Goal: Book appointment/travel/reservation

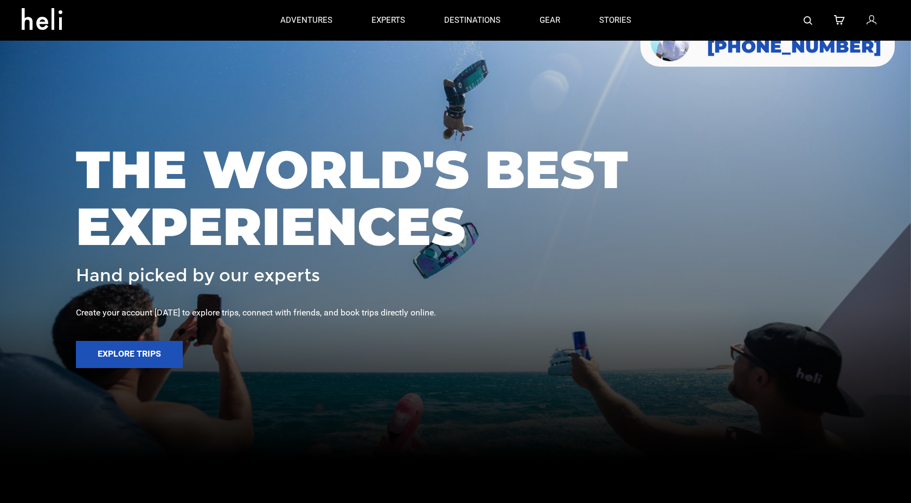
scroll to position [53, 0]
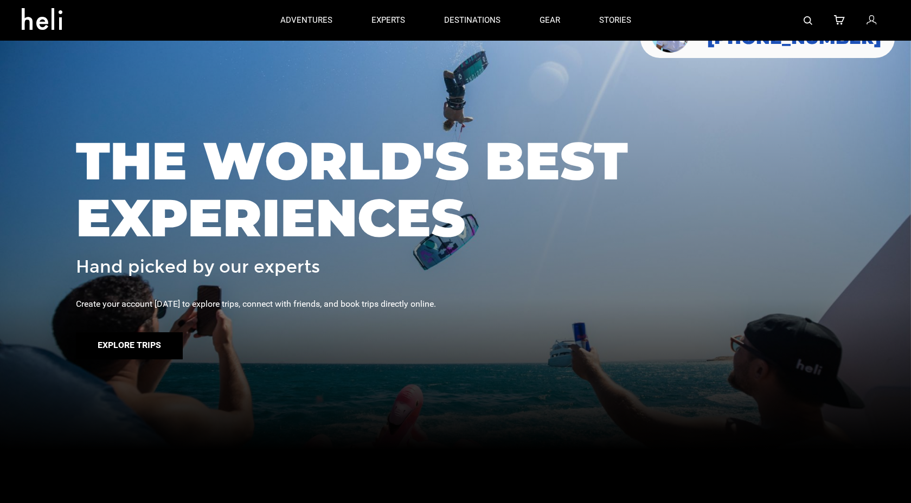
click at [151, 341] on button "Explore Trips" at bounding box center [129, 345] width 107 height 27
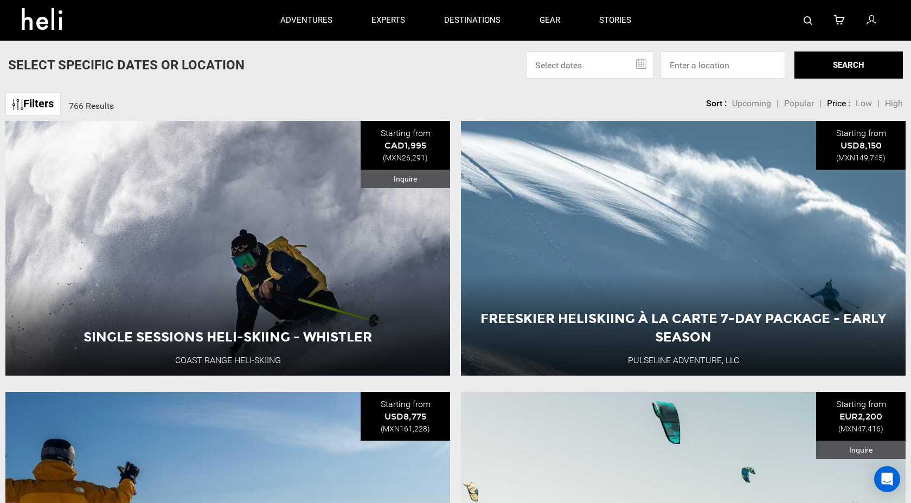
click at [57, 30] on link at bounding box center [48, 20] width 69 height 39
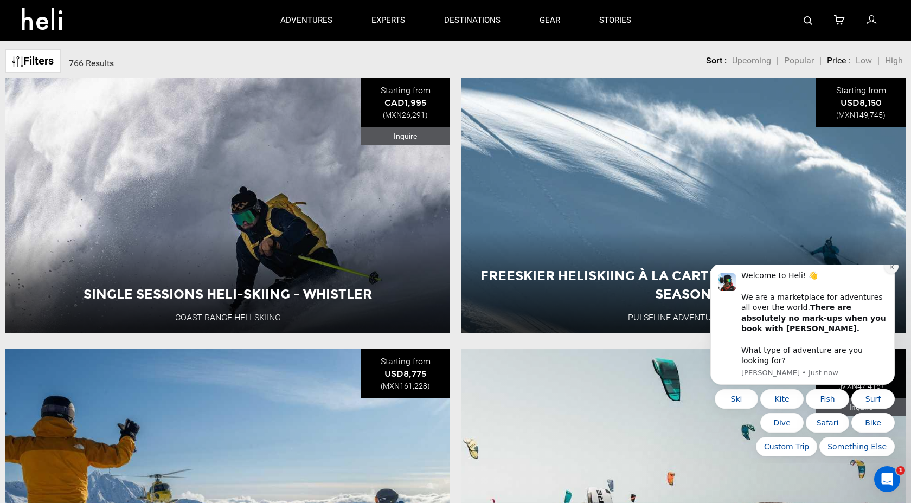
click at [890, 269] on icon "Dismiss notification" at bounding box center [891, 267] width 4 height 4
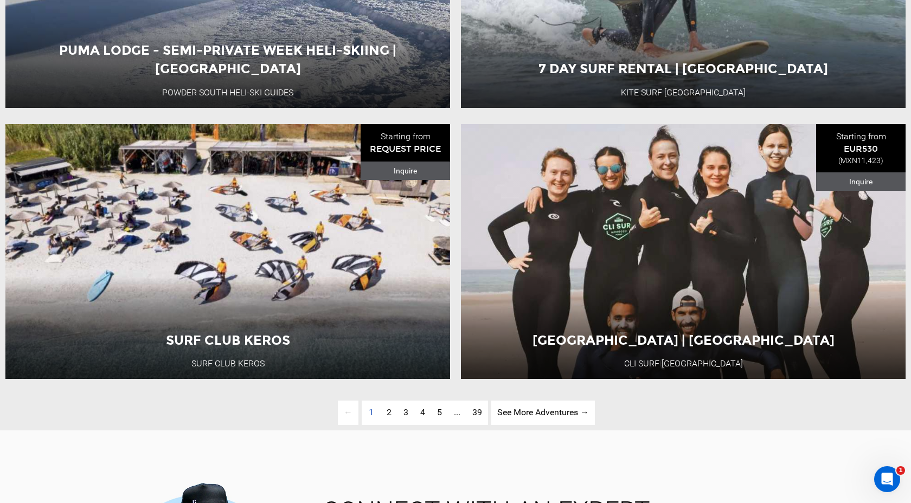
scroll to position [2716, 0]
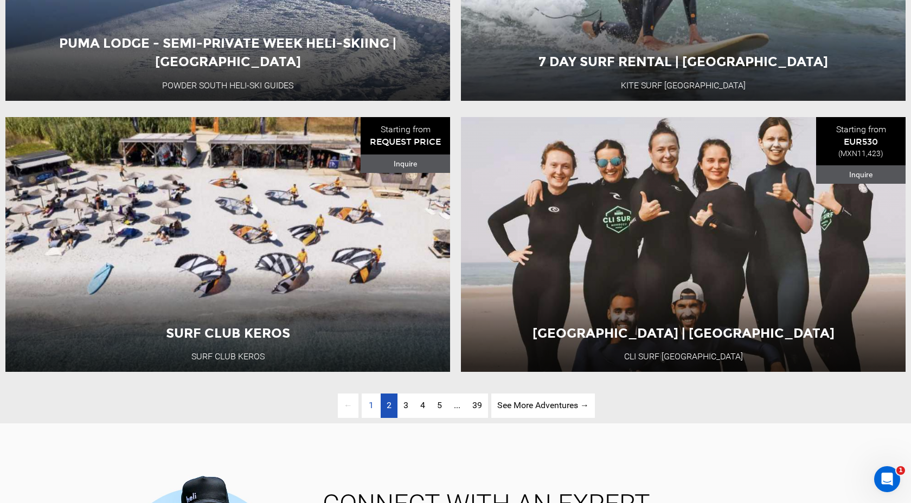
click at [387, 409] on span "2" at bounding box center [388, 405] width 5 height 10
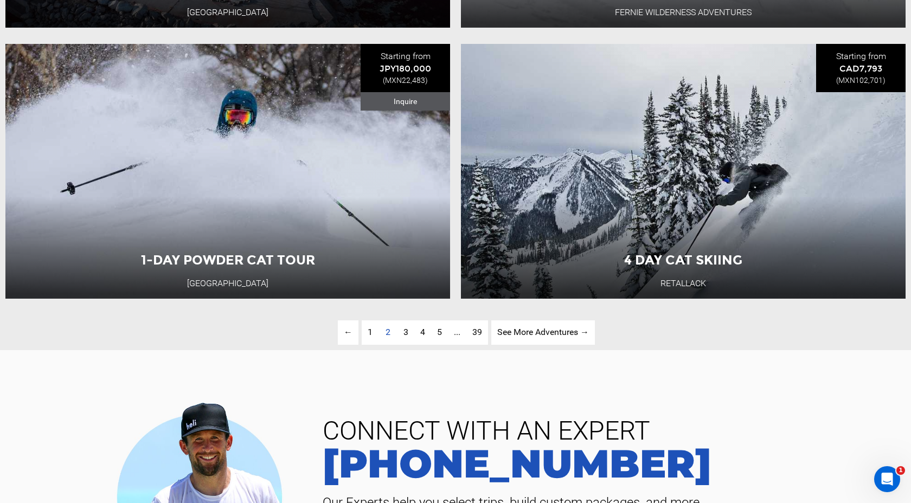
scroll to position [2790, 0]
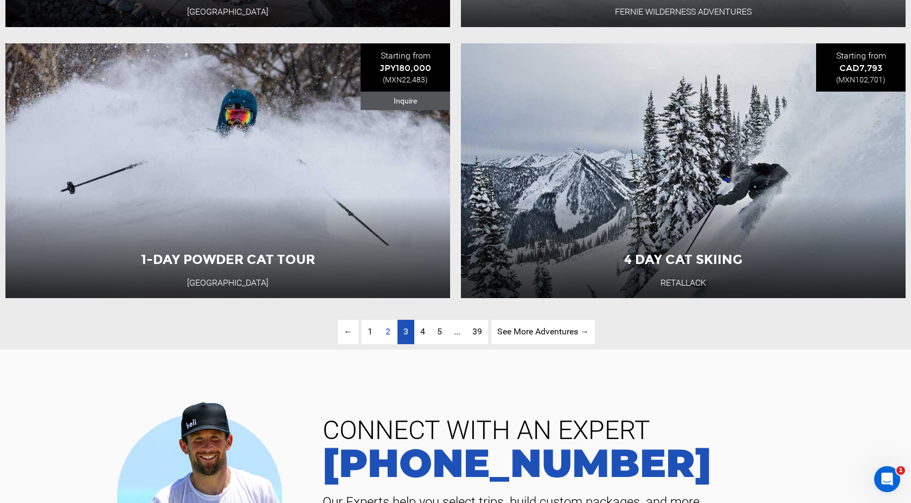
click at [403, 332] on span "3" at bounding box center [405, 331] width 5 height 10
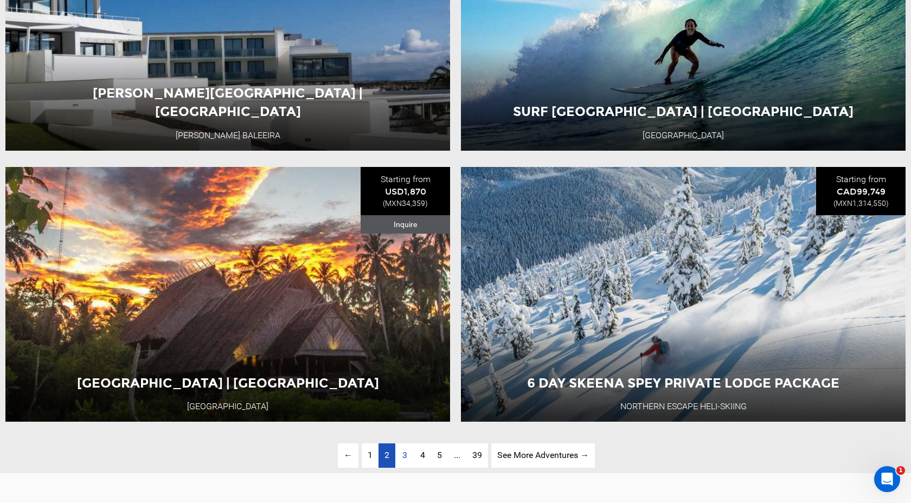
scroll to position [2675, 0]
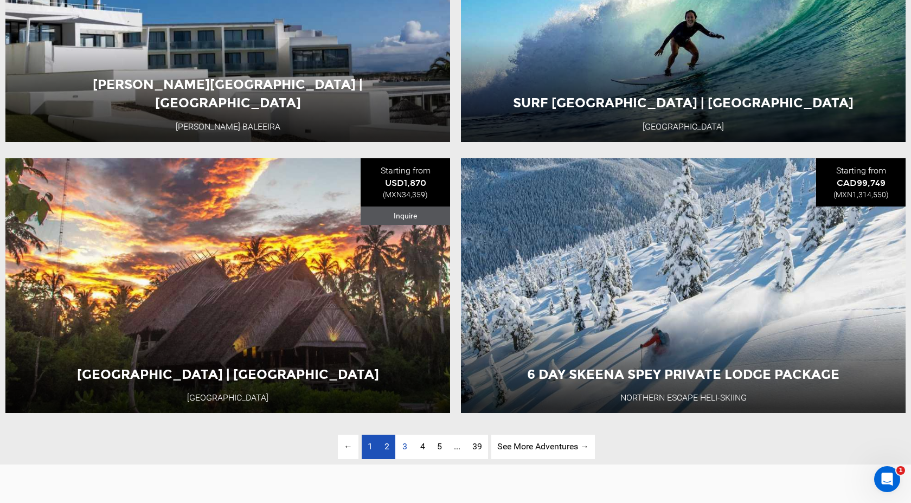
click at [366, 448] on link "page 1" at bounding box center [369, 447] width 17 height 24
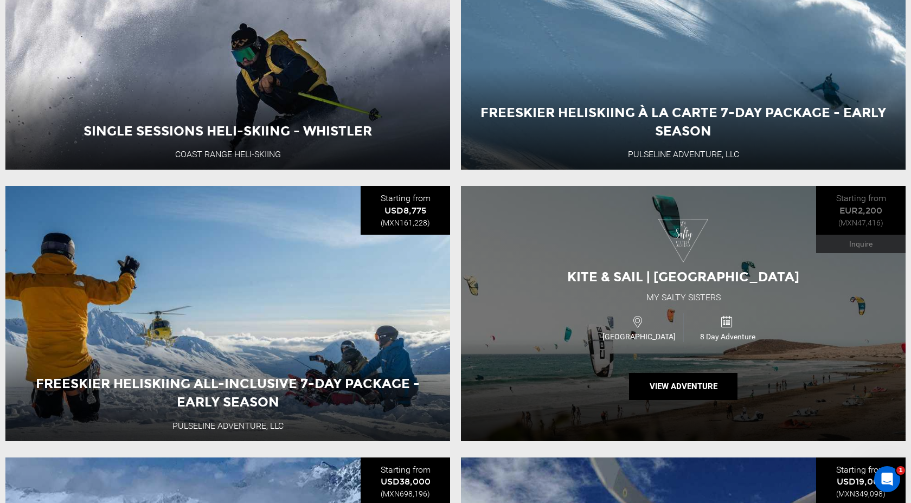
scroll to position [241, 0]
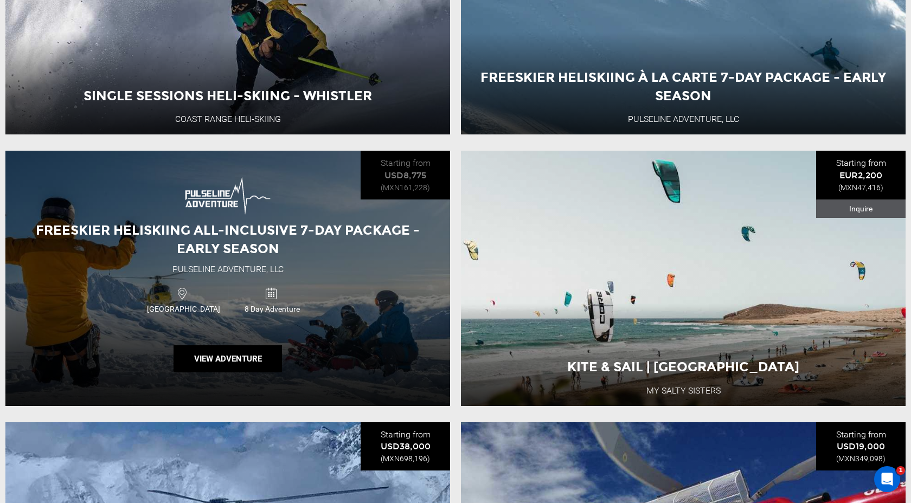
click at [294, 362] on div "Freeskier Heliskiing All-Inclusive 7-Day Package - Early Season Pulseline Adven…" at bounding box center [227, 278] width 444 height 255
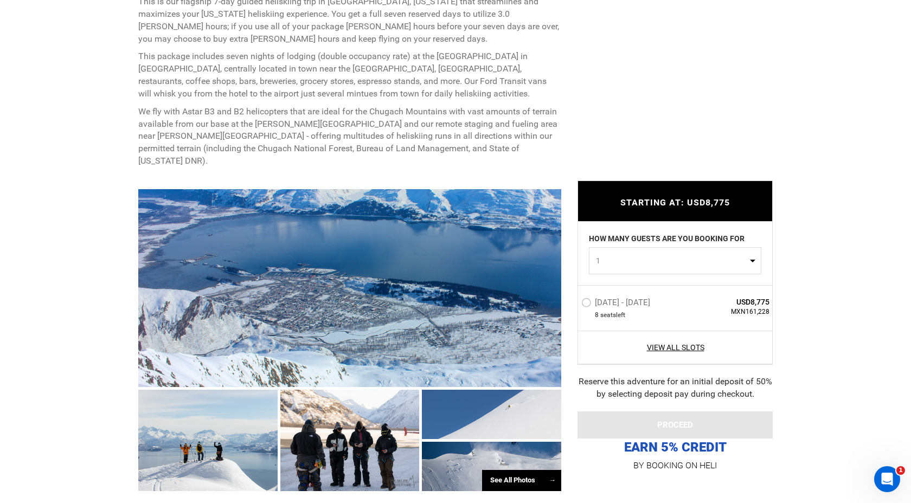
scroll to position [499, 0]
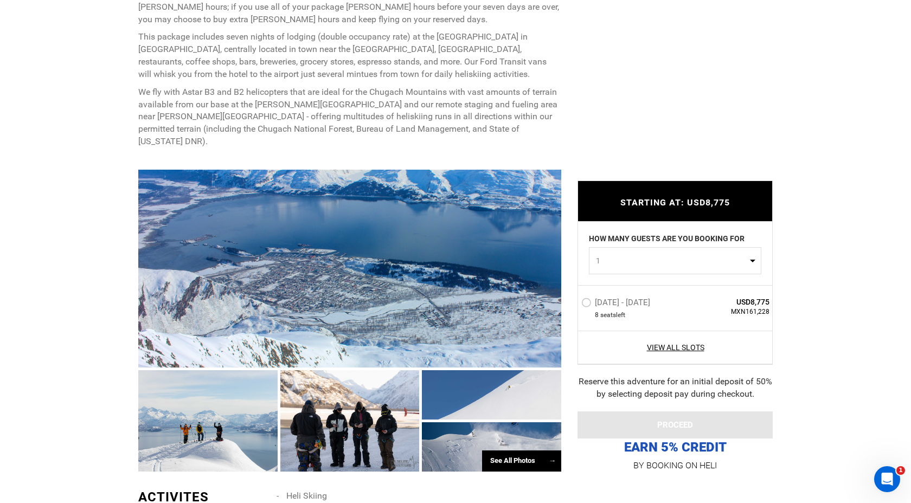
click at [322, 301] on div at bounding box center [349, 269] width 423 height 198
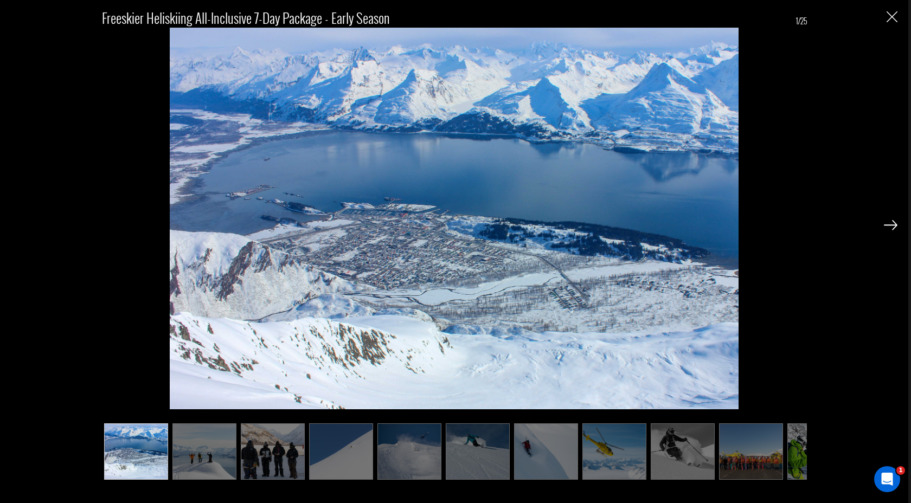
click at [881, 227] on div "Freeskier Heliskiing All-Inclusive 7-Day Package - Early Season 1/25" at bounding box center [454, 239] width 886 height 478
click at [889, 224] on img at bounding box center [890, 225] width 14 height 10
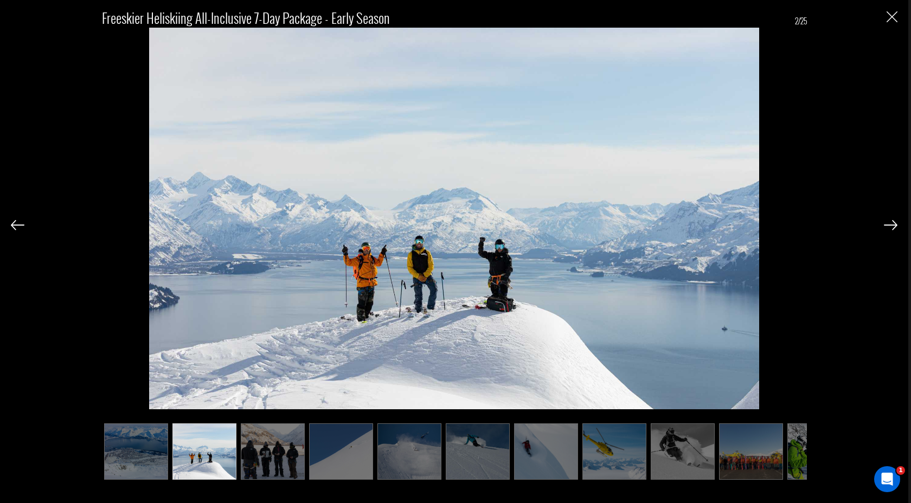
click at [889, 224] on img at bounding box center [890, 225] width 14 height 10
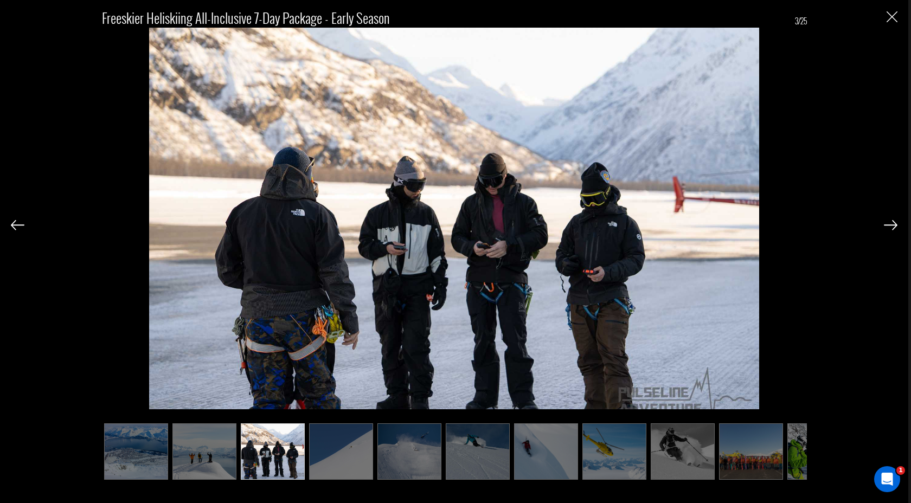
click at [889, 224] on img at bounding box center [890, 225] width 14 height 10
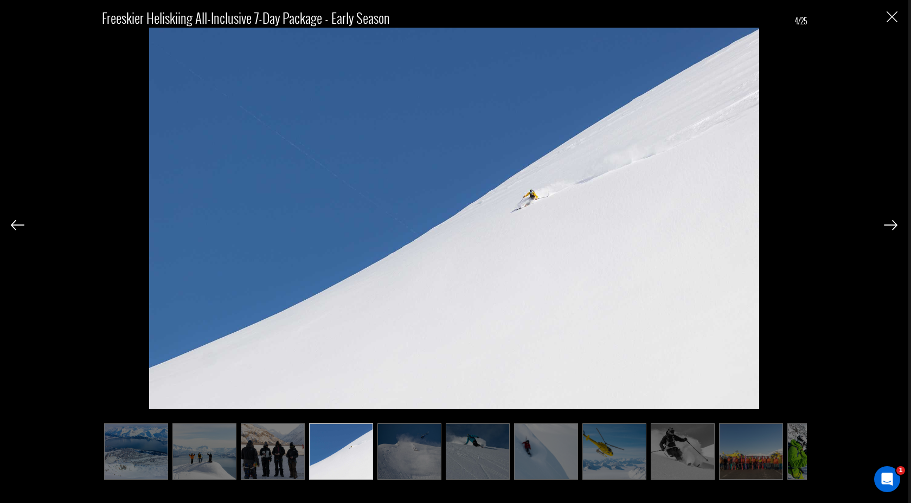
click at [889, 224] on img at bounding box center [890, 225] width 14 height 10
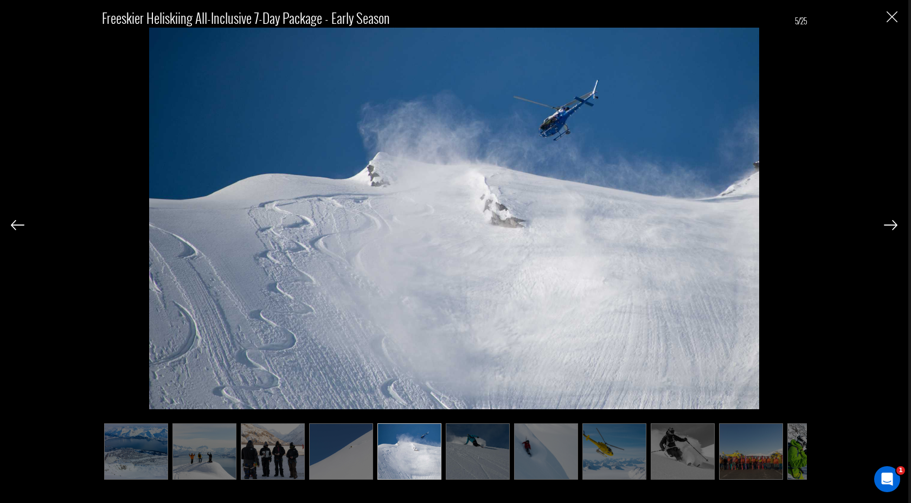
click at [889, 224] on img at bounding box center [890, 225] width 14 height 10
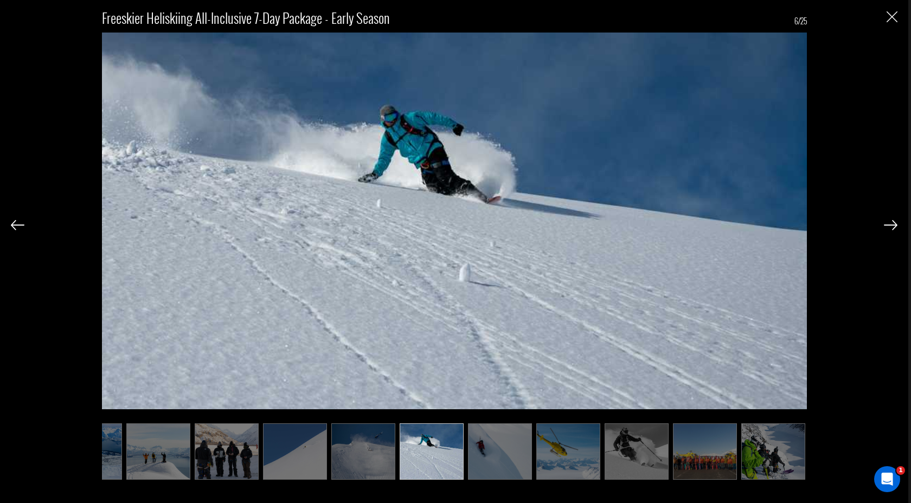
click at [889, 224] on img at bounding box center [890, 225] width 14 height 10
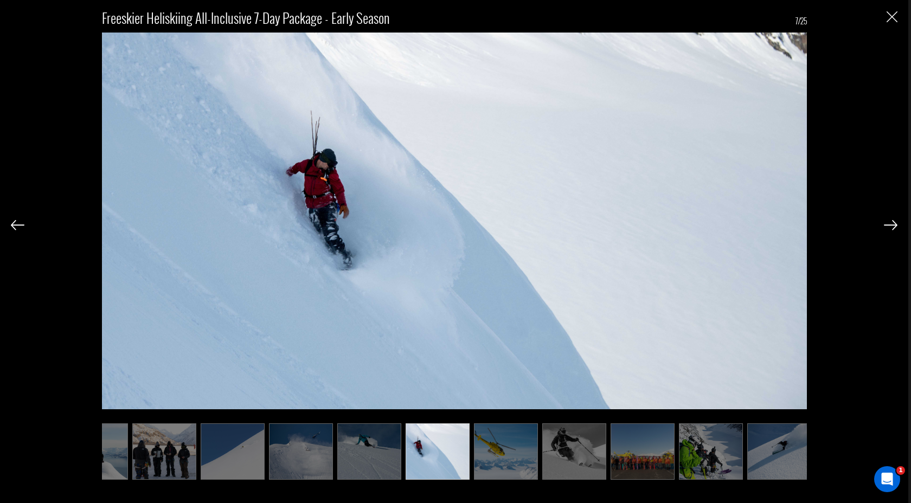
click at [889, 224] on img at bounding box center [890, 225] width 14 height 10
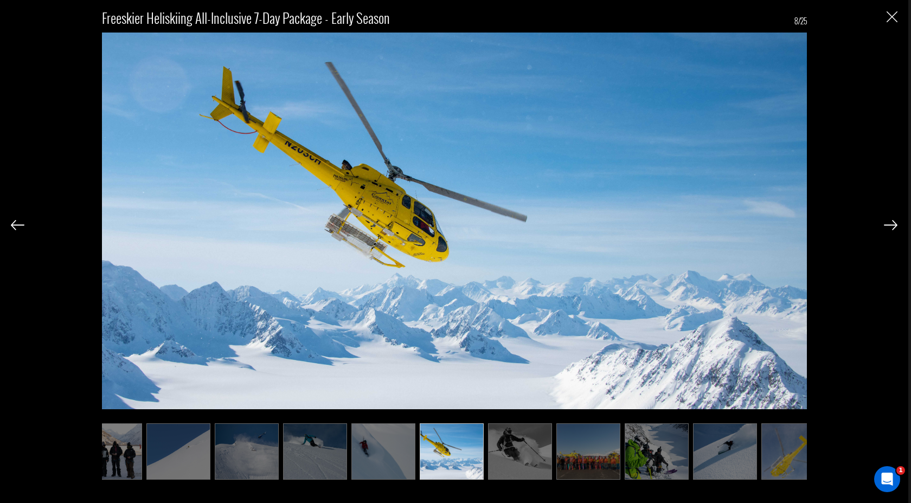
click at [889, 224] on img at bounding box center [890, 225] width 14 height 10
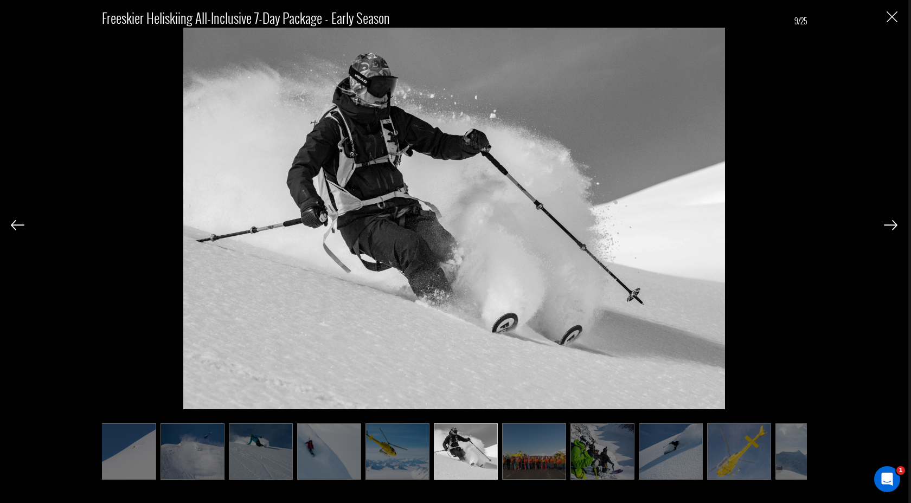
click at [889, 224] on img at bounding box center [890, 225] width 14 height 10
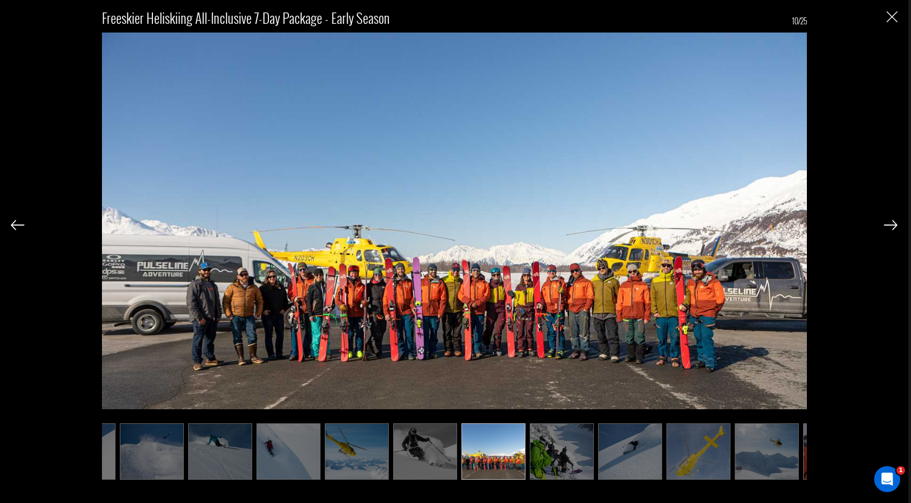
scroll to position [0, 271]
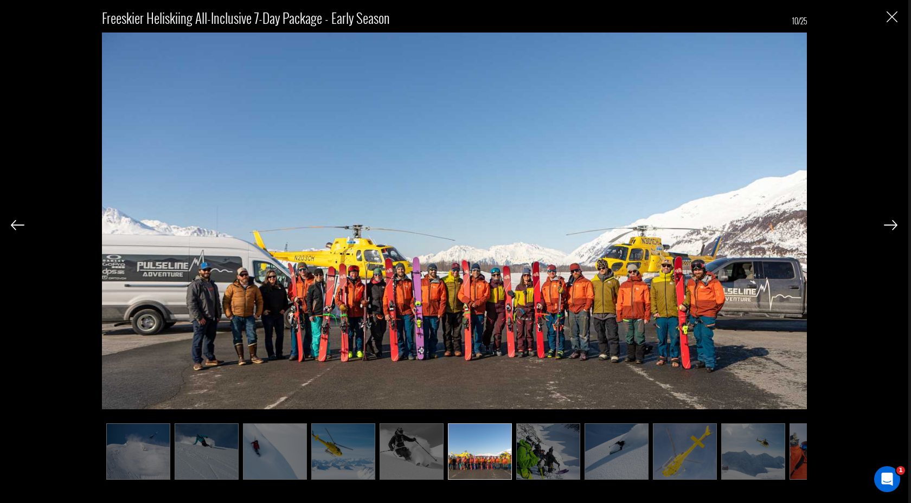
click at [889, 224] on img at bounding box center [890, 225] width 14 height 10
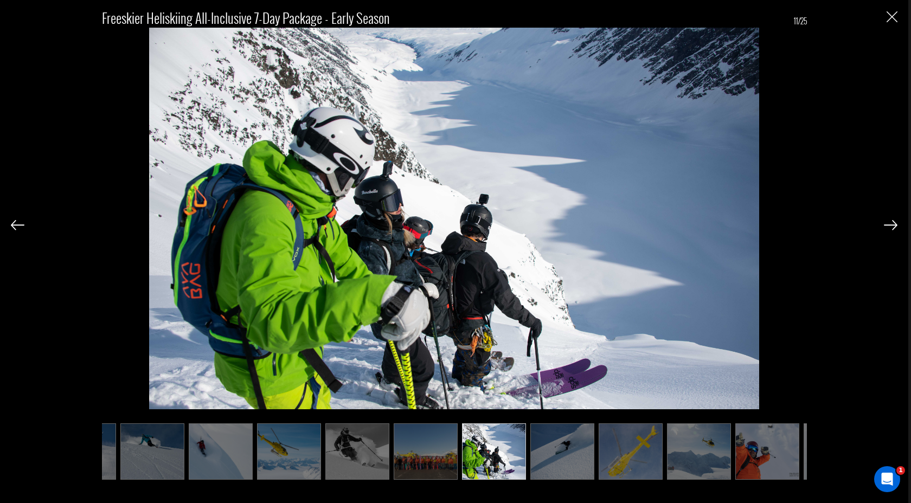
click at [889, 224] on img at bounding box center [890, 225] width 14 height 10
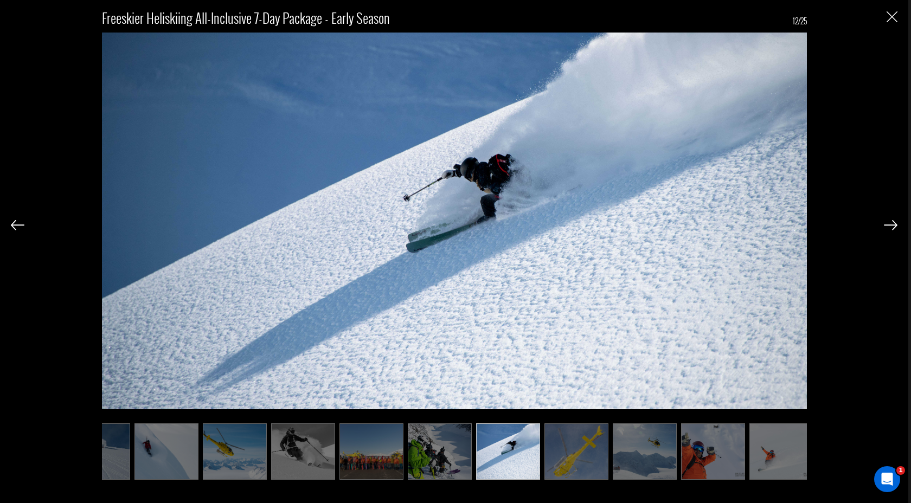
click at [889, 224] on img at bounding box center [890, 225] width 14 height 10
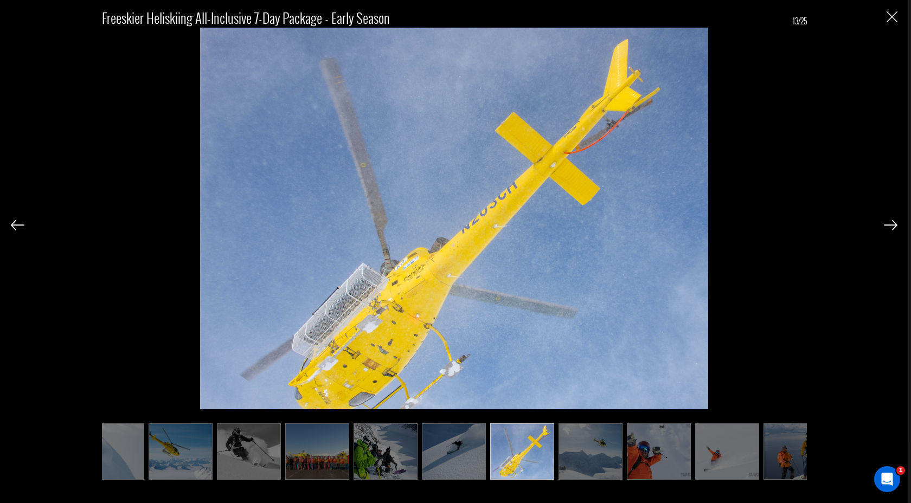
click at [889, 224] on img at bounding box center [890, 225] width 14 height 10
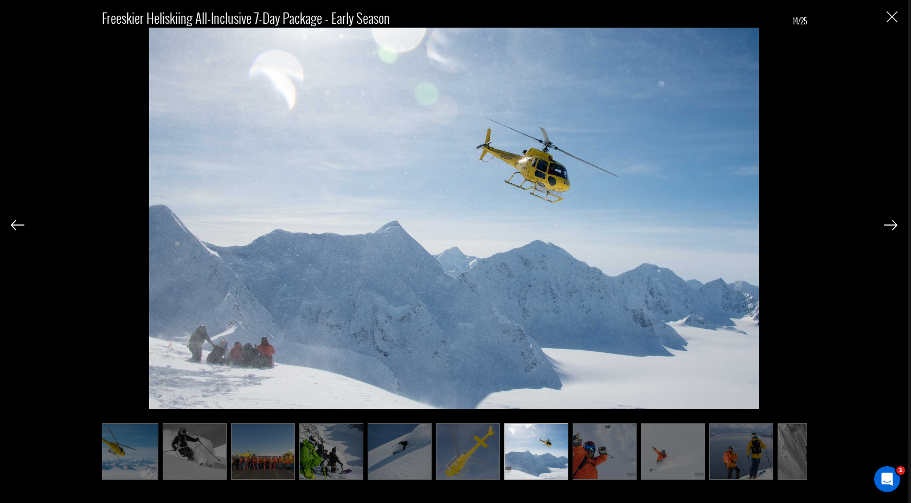
click at [889, 224] on img at bounding box center [890, 225] width 14 height 10
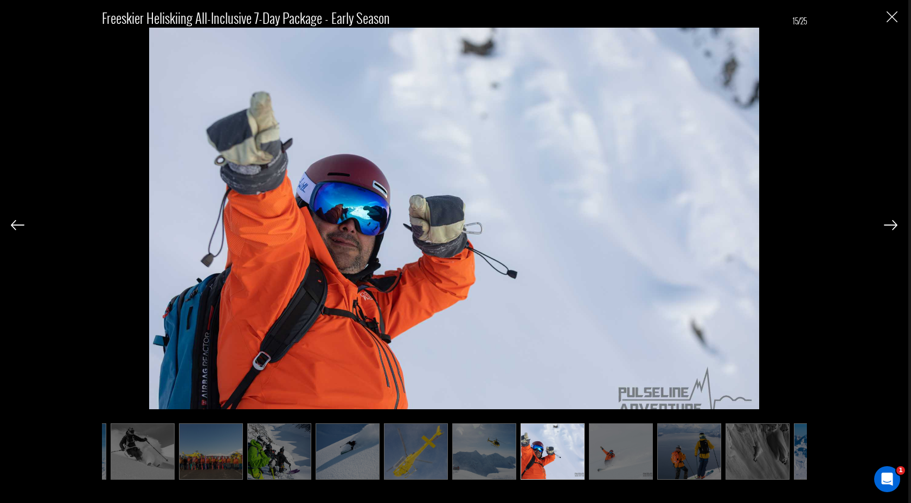
click at [889, 224] on img at bounding box center [890, 225] width 14 height 10
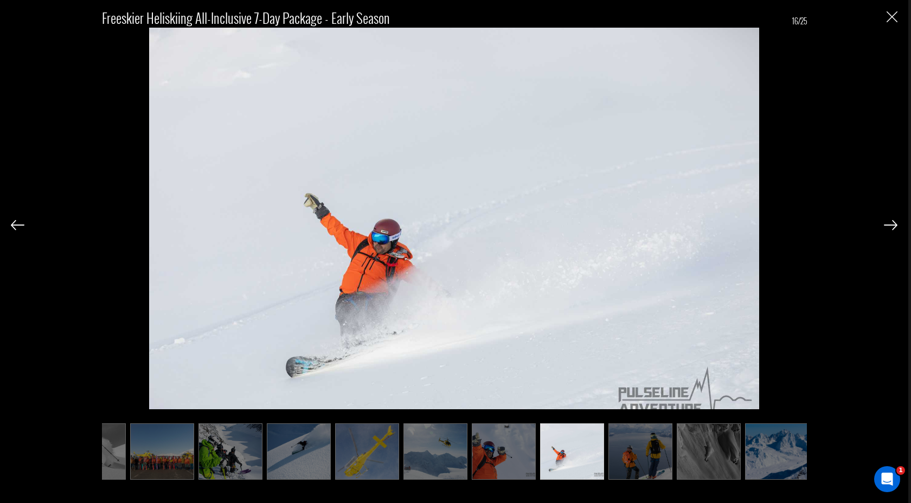
click at [889, 224] on img at bounding box center [890, 225] width 14 height 10
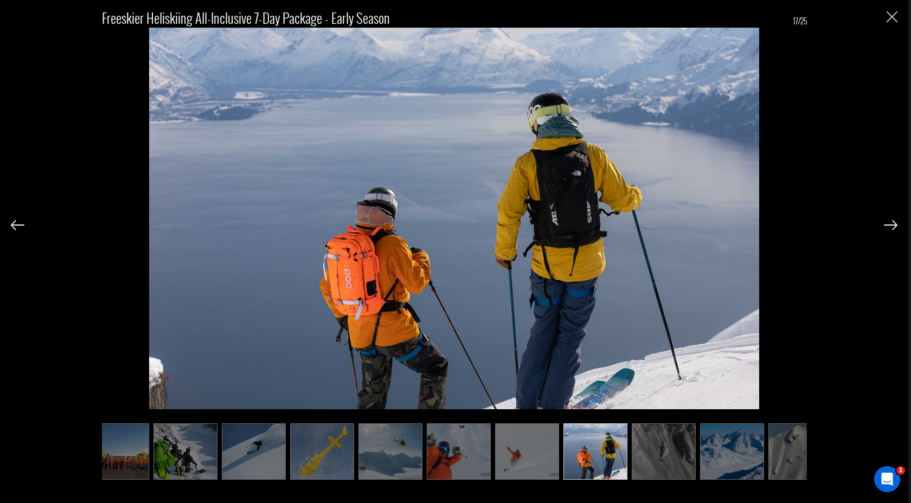
click at [889, 224] on img at bounding box center [890, 225] width 14 height 10
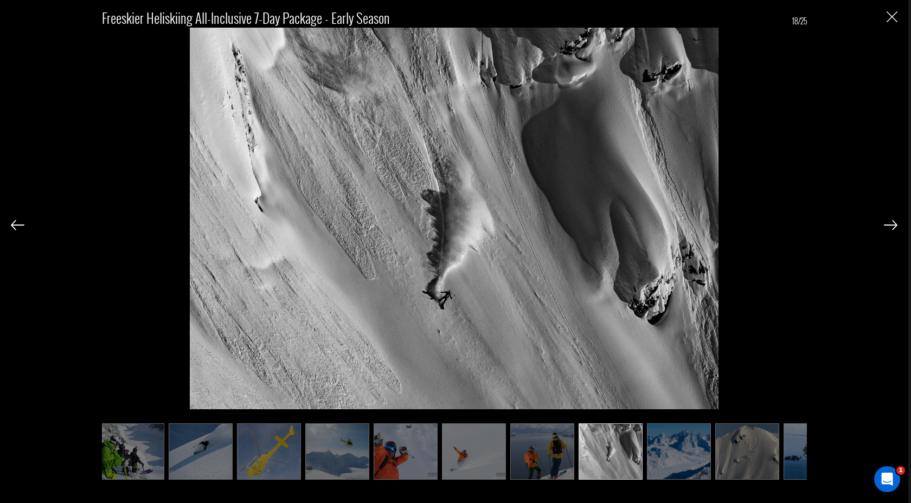
click at [889, 224] on img at bounding box center [890, 225] width 14 height 10
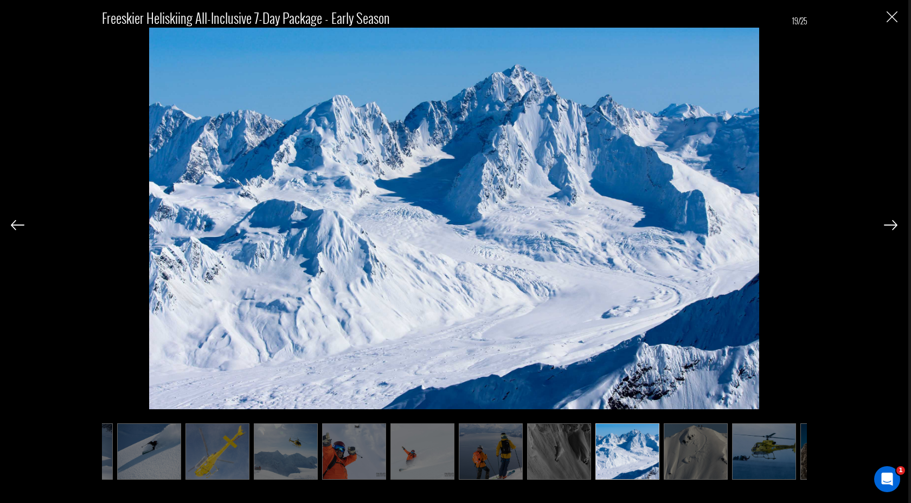
click at [889, 224] on img at bounding box center [890, 225] width 14 height 10
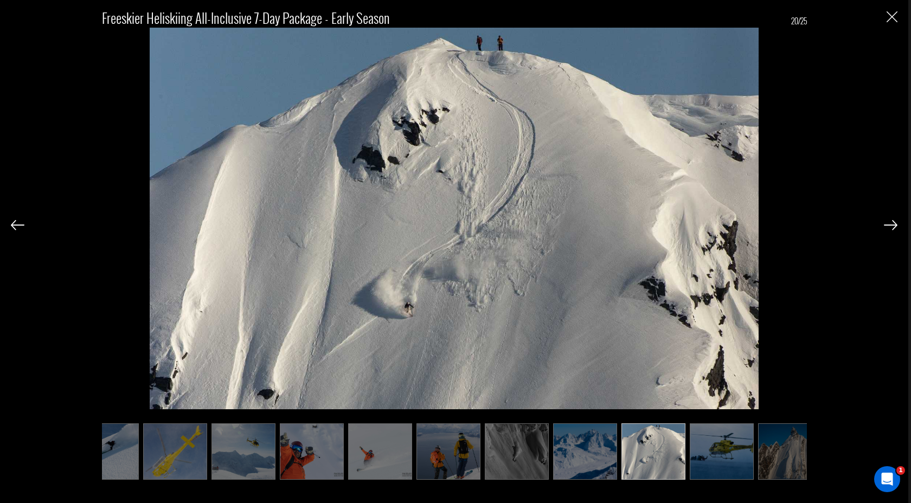
click at [889, 224] on img at bounding box center [890, 225] width 14 height 10
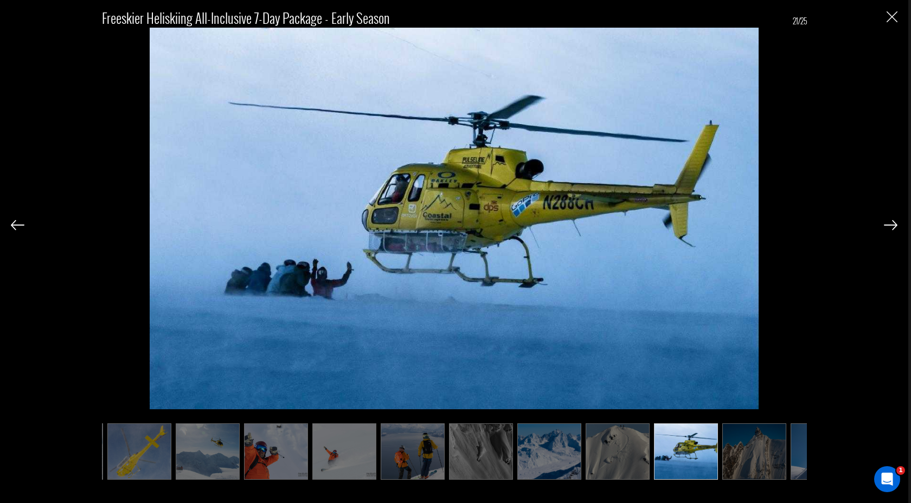
click at [889, 224] on img at bounding box center [890, 225] width 14 height 10
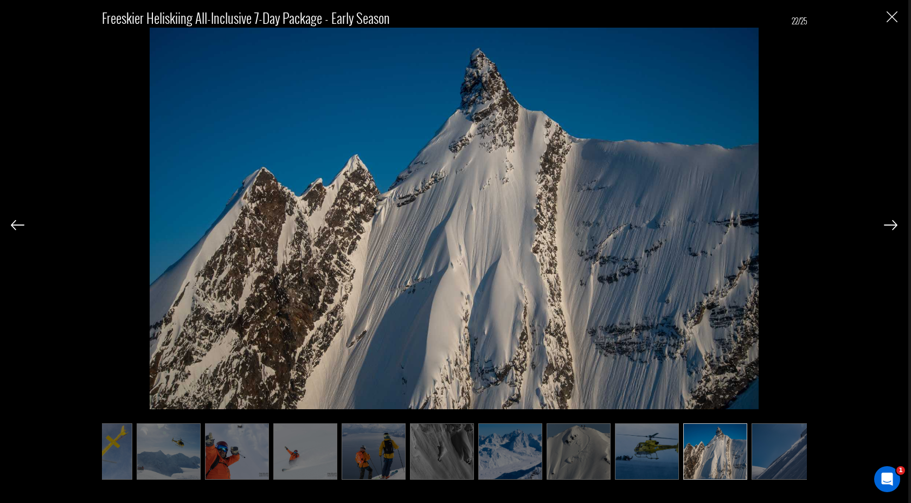
click at [889, 224] on img at bounding box center [890, 225] width 14 height 10
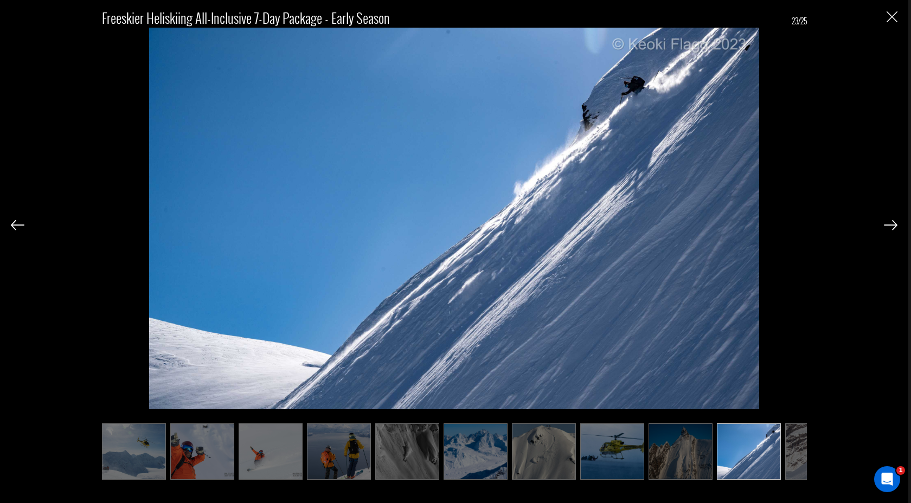
click at [889, 224] on img at bounding box center [890, 225] width 14 height 10
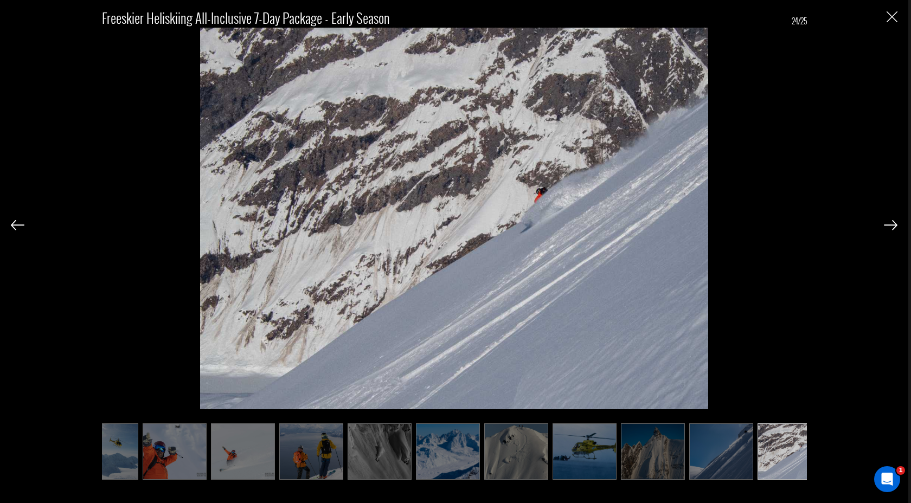
click at [889, 224] on img at bounding box center [890, 225] width 14 height 10
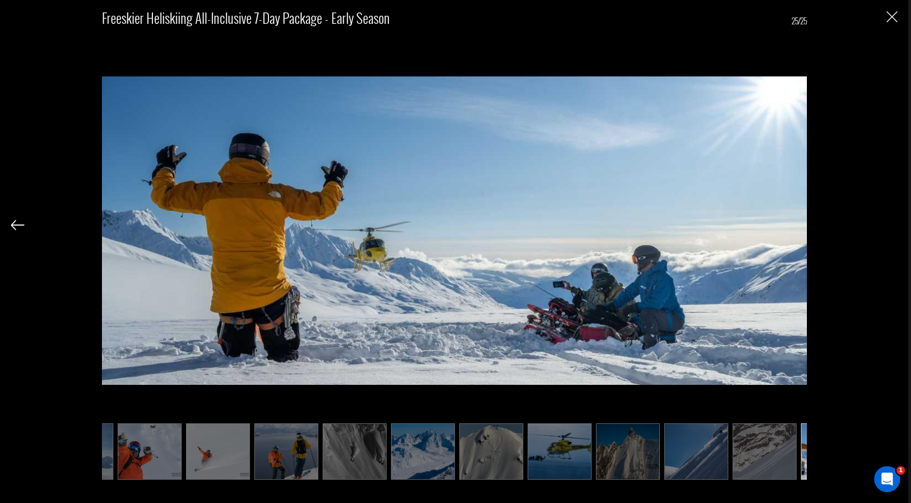
click at [889, 224] on div "Freeskier Heliskiing All-Inclusive 7-Day Package - Early Season 25/25" at bounding box center [454, 239] width 886 height 478
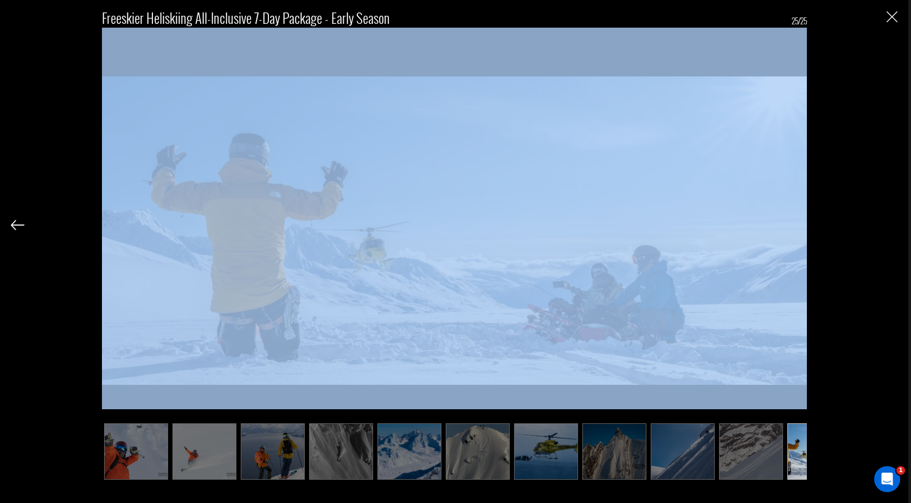
click at [889, 224] on div "Freeskier Heliskiing All-Inclusive 7-Day Package - Early Season 25/25" at bounding box center [454, 239] width 886 height 478
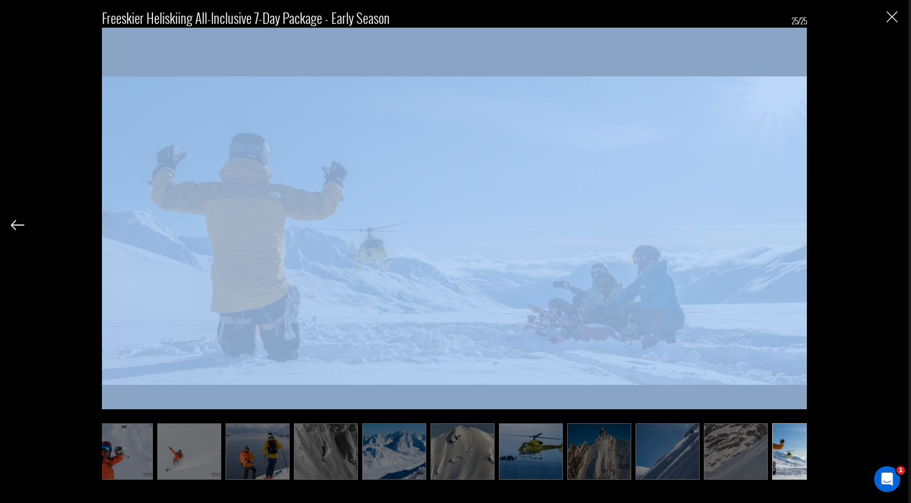
scroll to position [0, 973]
click at [893, 16] on img "Close" at bounding box center [891, 16] width 11 height 11
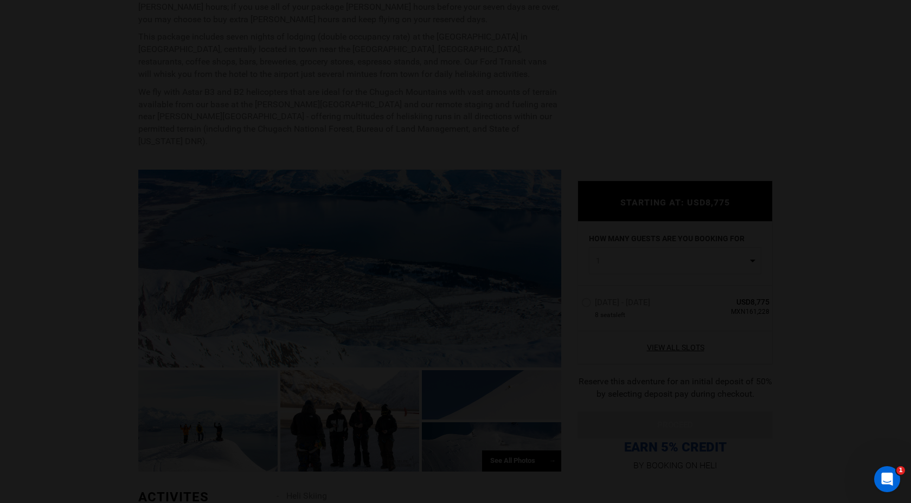
scroll to position [0, 0]
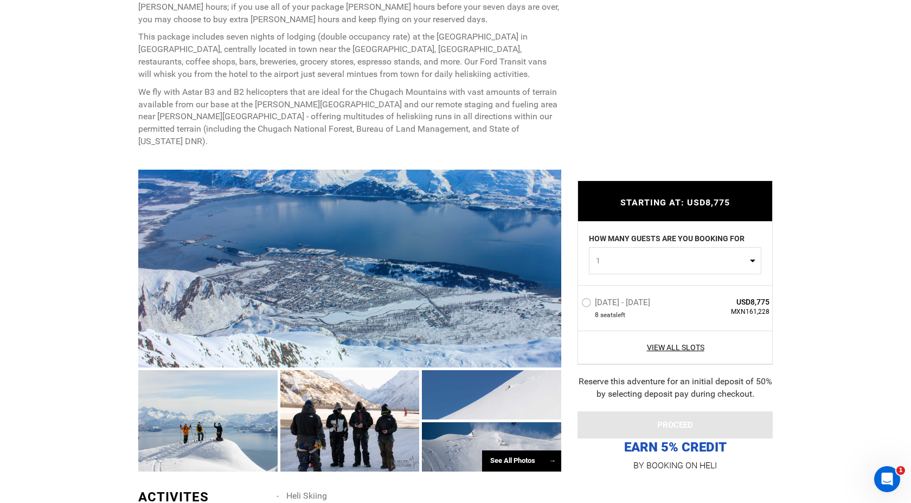
click at [675, 274] on button "1" at bounding box center [675, 260] width 172 height 27
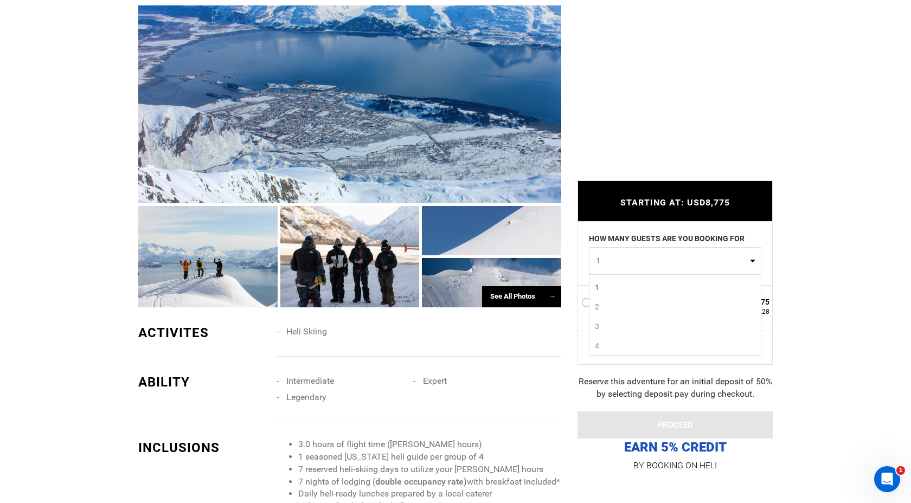
scroll to position [691, 0]
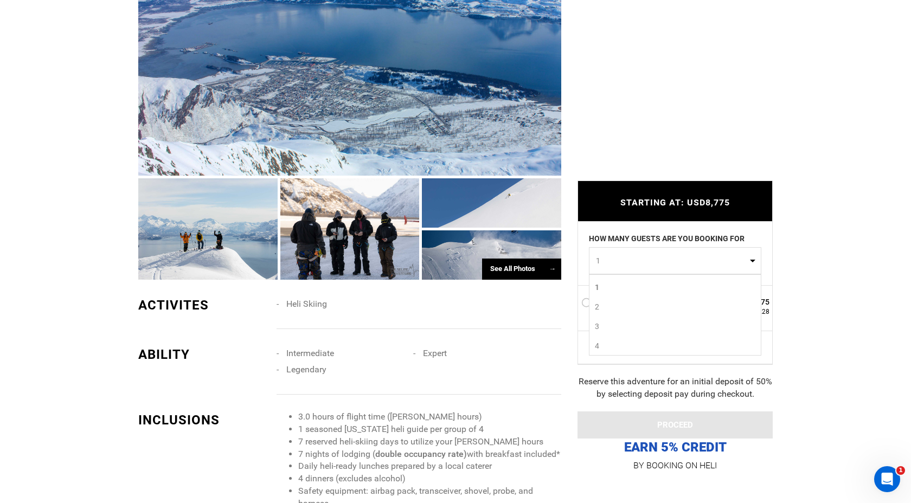
click at [405, 296] on li "Heli Skiing" at bounding box center [344, 304] width 137 height 16
click at [638, 266] on span "1" at bounding box center [671, 260] width 151 height 11
click at [624, 345] on link "4" at bounding box center [674, 346] width 171 height 20
click at [631, 261] on span "4" at bounding box center [671, 260] width 151 height 11
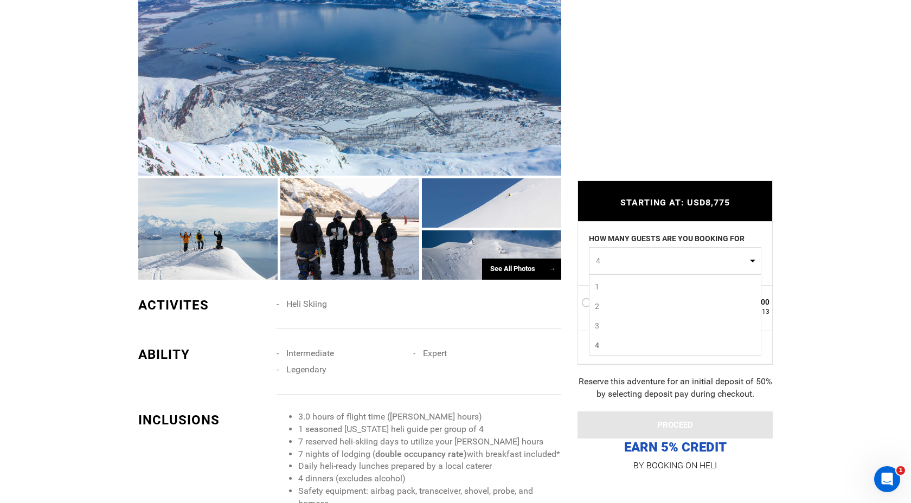
click at [618, 285] on link "1" at bounding box center [674, 287] width 171 height 20
select select "1"
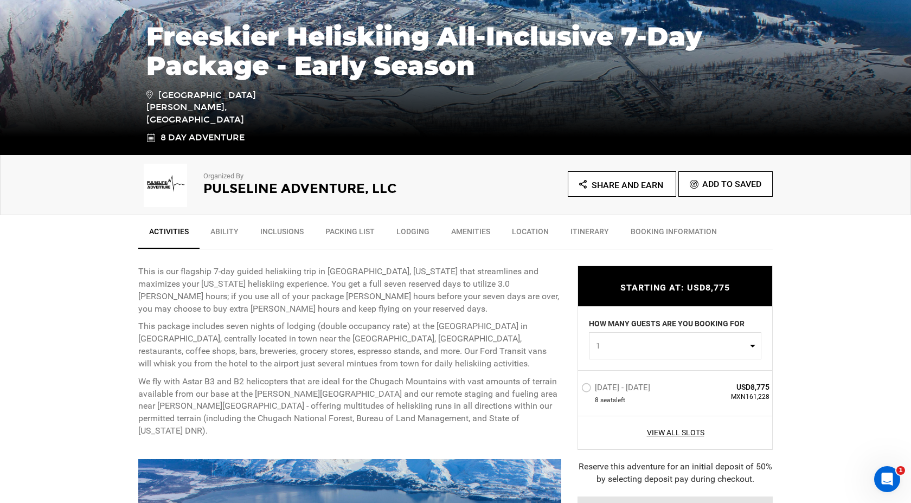
scroll to position [210, 0]
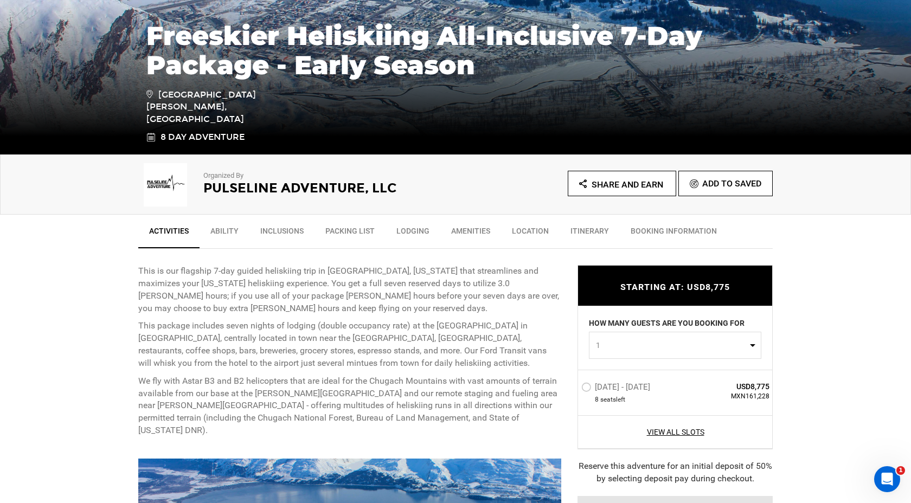
click at [409, 235] on link "Lodging" at bounding box center [412, 233] width 55 height 27
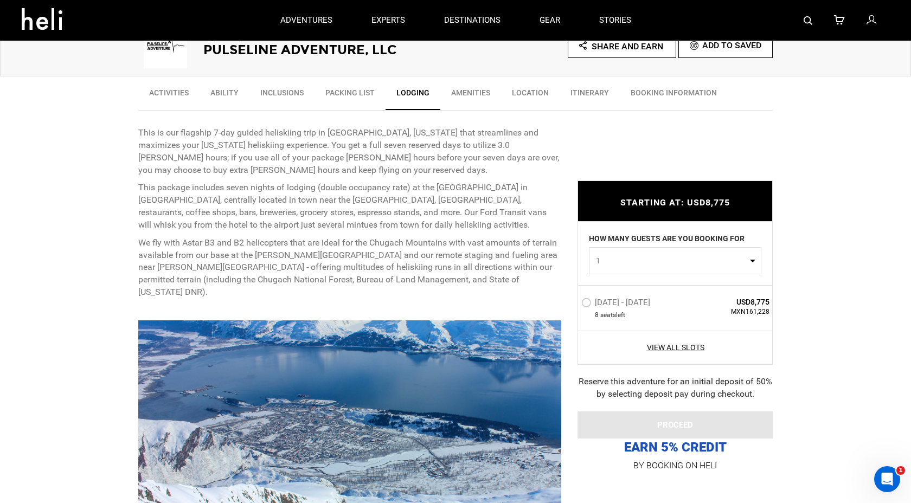
scroll to position [0, 0]
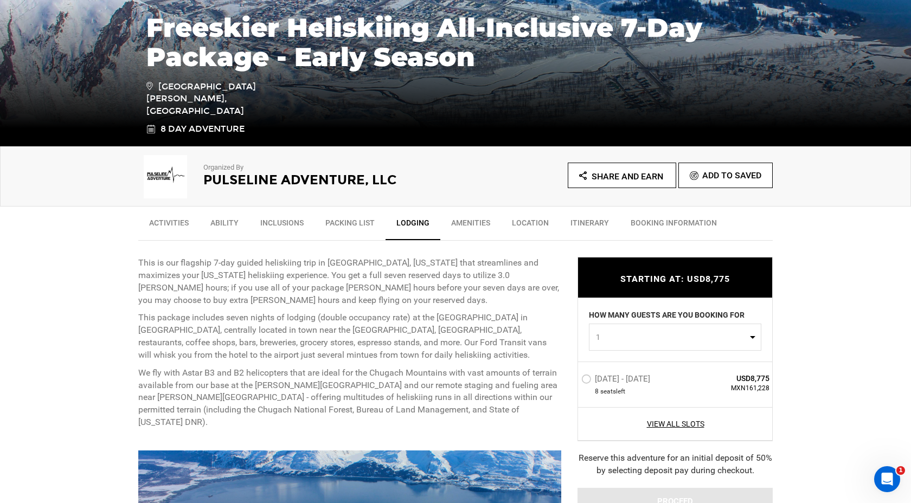
click at [469, 223] on link "Amenities" at bounding box center [470, 225] width 61 height 27
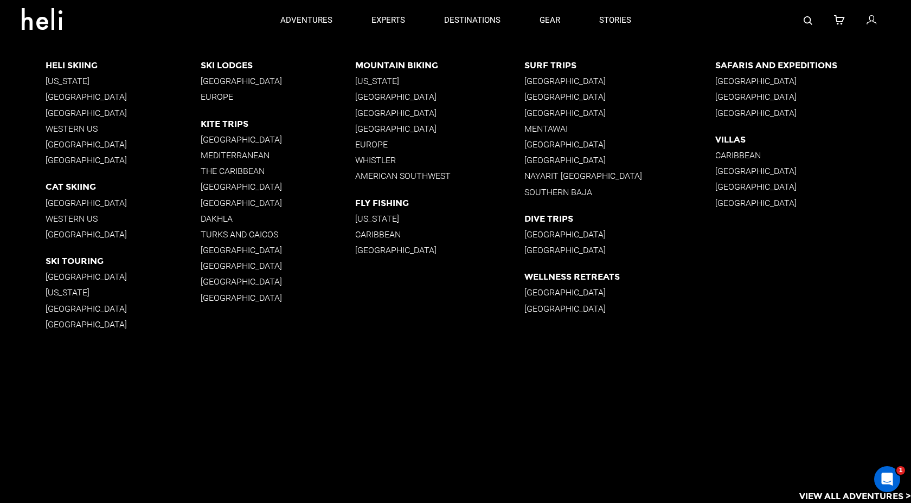
click at [216, 449] on app-destinations-list "Heli Skiing [US_STATE] [GEOGRAPHIC_DATA] [GEOGRAPHIC_DATA] Western [GEOGRAPHIC_…" at bounding box center [455, 272] width 911 height 462
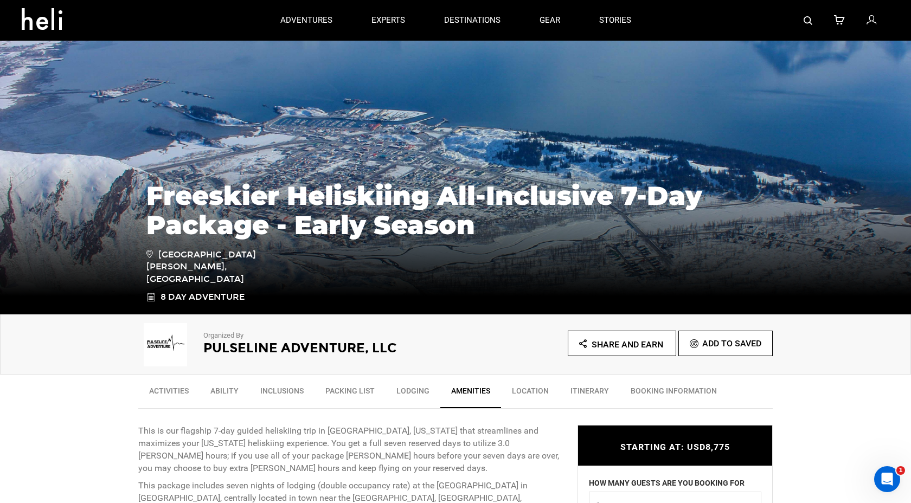
scroll to position [53, 0]
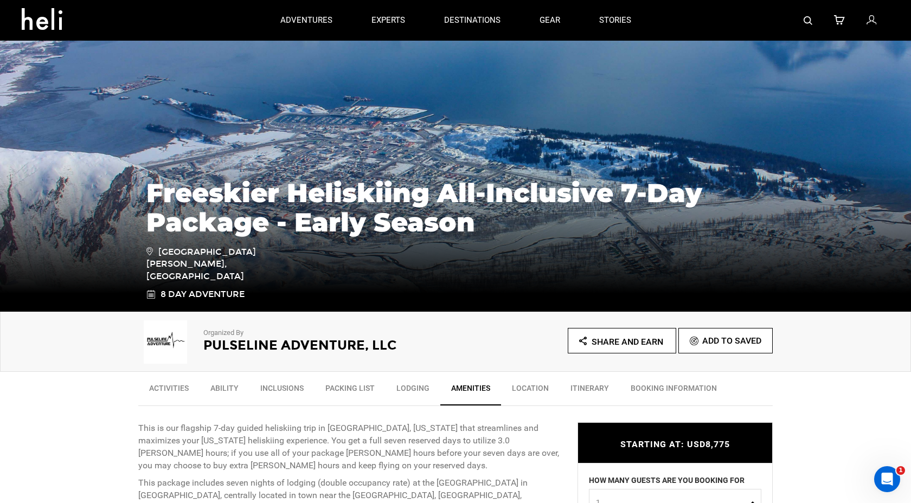
click at [532, 392] on link "Location" at bounding box center [530, 390] width 59 height 27
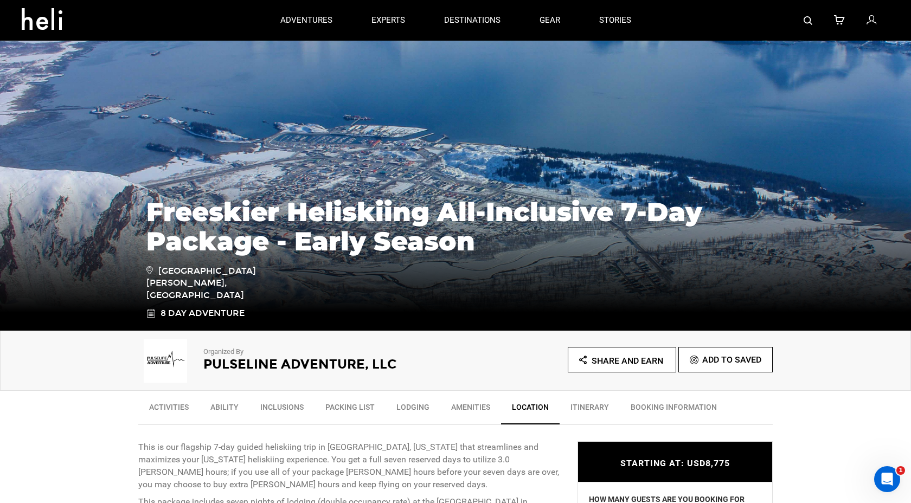
scroll to position [17, 0]
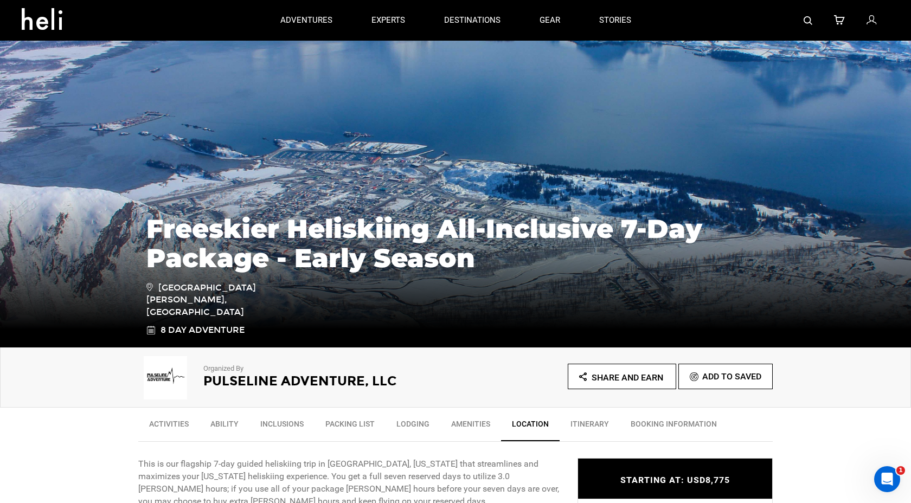
click at [581, 421] on link "Itinerary" at bounding box center [589, 426] width 60 height 27
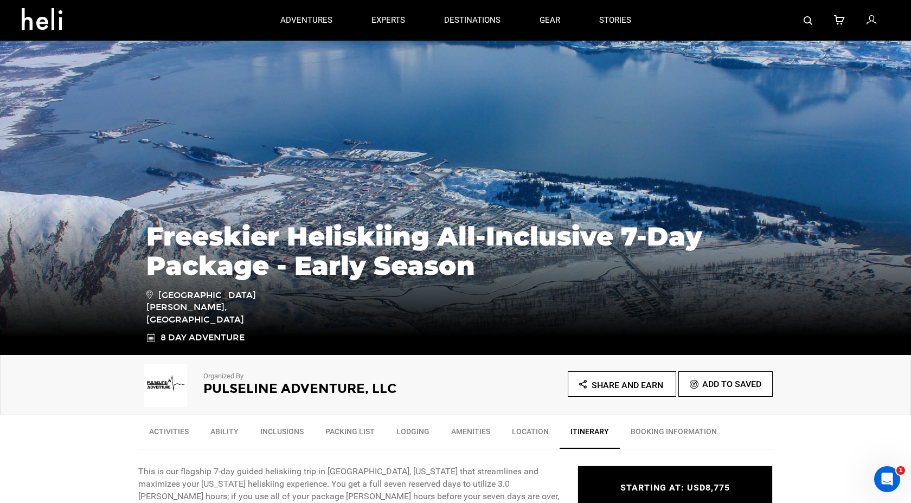
scroll to position [14, 0]
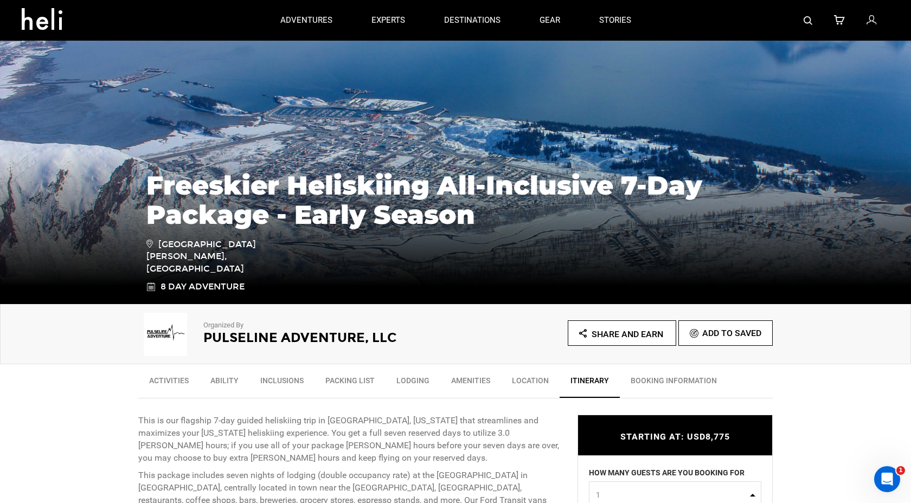
click at [670, 375] on link "BOOKING INFORMATION" at bounding box center [673, 383] width 108 height 27
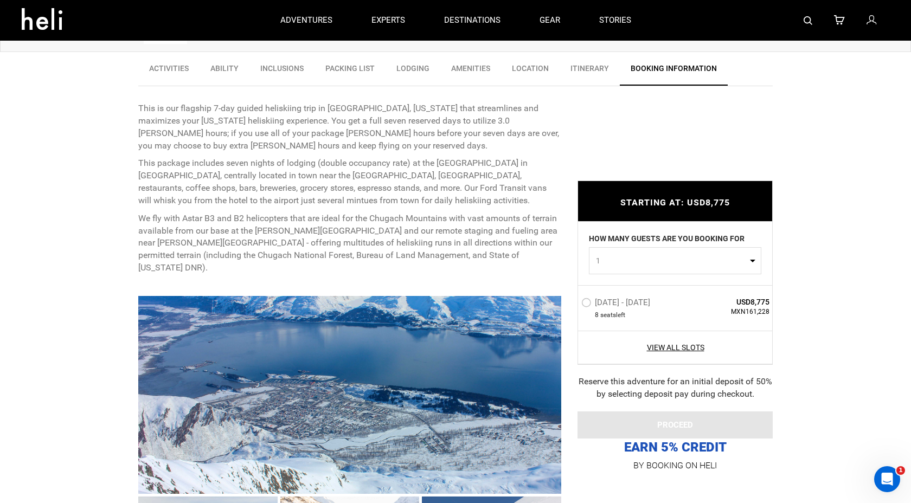
scroll to position [0, 0]
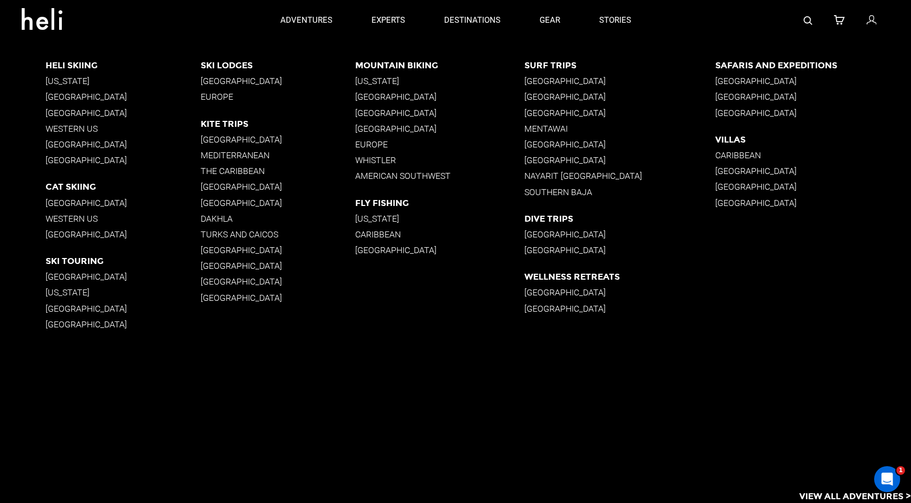
click at [759, 82] on p "[GEOGRAPHIC_DATA]" at bounding box center [813, 81] width 196 height 10
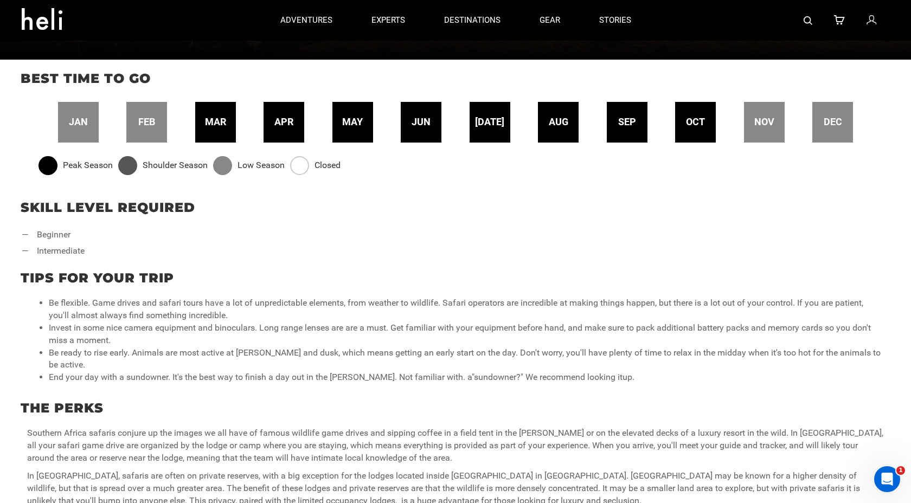
scroll to position [366, 0]
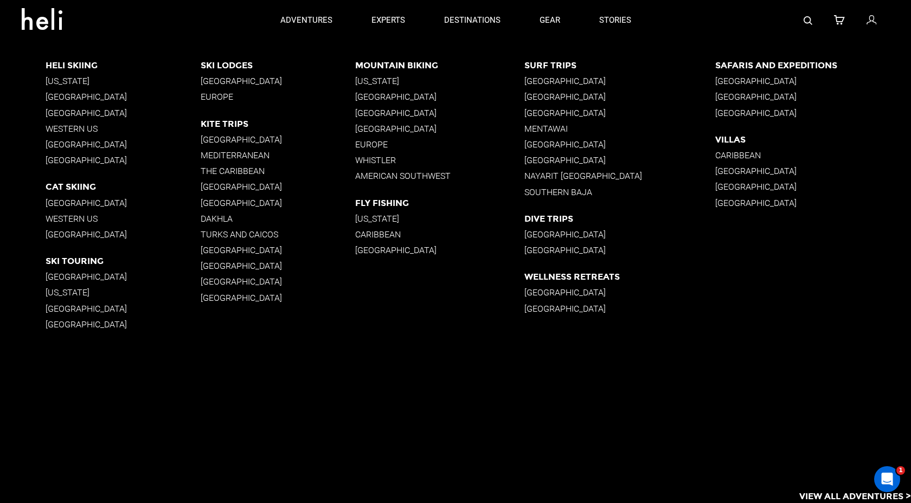
click at [560, 86] on p "[GEOGRAPHIC_DATA]" at bounding box center [619, 81] width 191 height 10
click at [572, 78] on p "[GEOGRAPHIC_DATA]" at bounding box center [619, 81] width 191 height 10
